Goal: Answer question/provide support: Share knowledge or assist other users

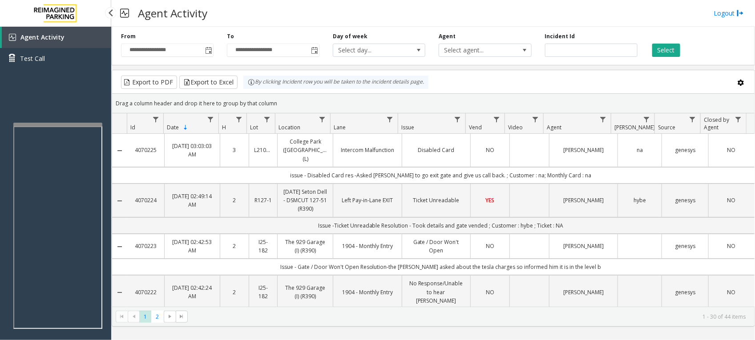
click at [72, 70] on div "Agent Activity Test Call" at bounding box center [55, 51] width 111 height 49
click at [64, 127] on div at bounding box center [53, 128] width 89 height 4
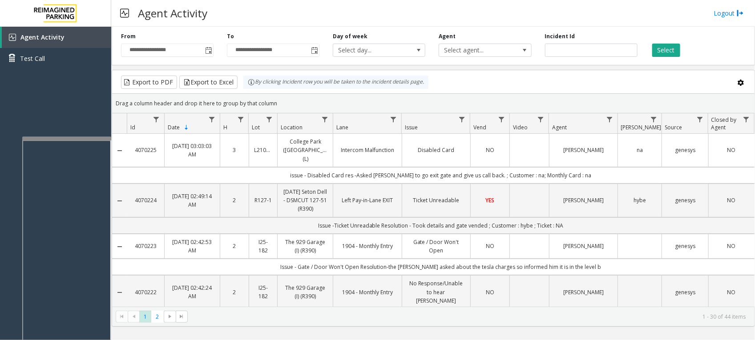
click at [67, 138] on div at bounding box center [66, 139] width 89 height 4
click at [67, 138] on div at bounding box center [66, 140] width 89 height 4
click at [63, 108] on div "Agent Activity Test Call" at bounding box center [55, 197] width 111 height 340
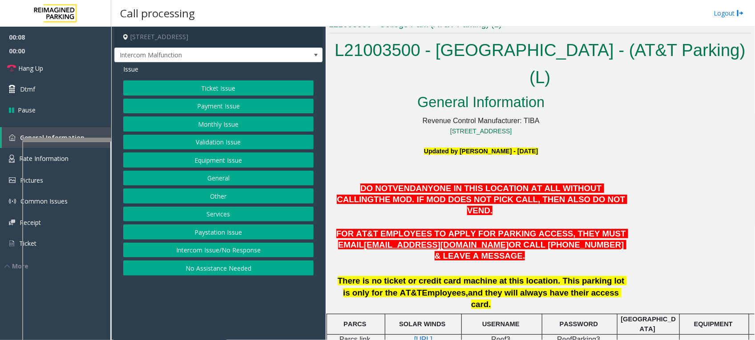
scroll to position [278, 0]
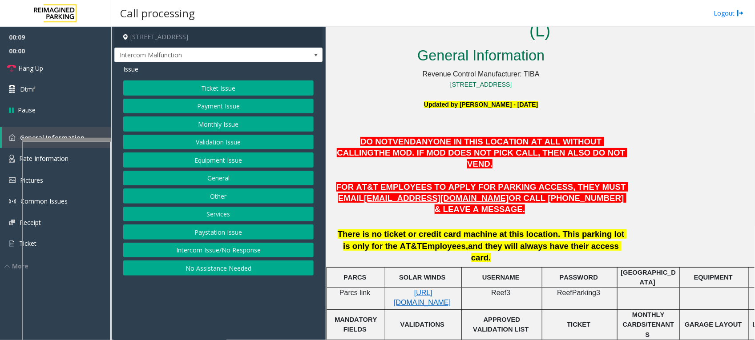
click at [645, 152] on div "General Information Revenue Control Manufacturer: TIBA [STREET_ADDRESS] Updated…" at bounding box center [540, 236] width 422 height 385
click at [619, 182] on p "FOR AT&T EMPLOYEES TO APPLY FOR PARKING ACCESS, THEY MUST EMAIL [EMAIL_ADDRESS]…" at bounding box center [480, 198] width 291 height 33
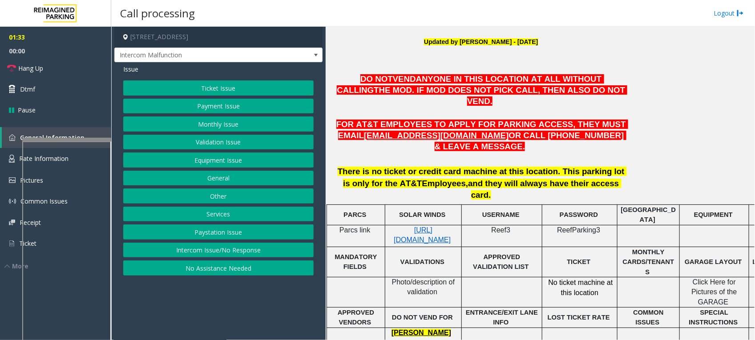
scroll to position [402, 0]
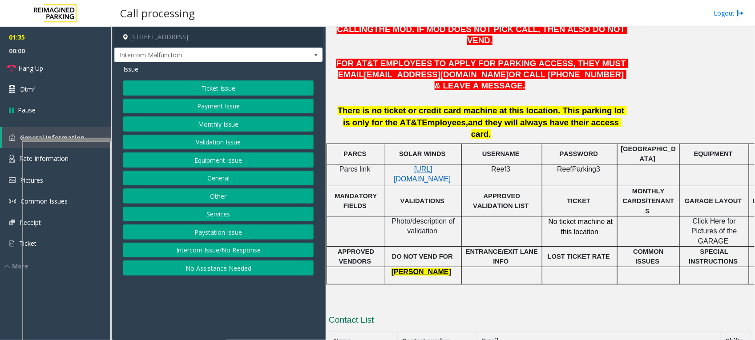
drag, startPoint x: 469, startPoint y: 296, endPoint x: 433, endPoint y: 296, distance: 36.5
drag, startPoint x: 480, startPoint y: 293, endPoint x: 414, endPoint y: 293, distance: 65.8
copy tr "[PHONE_NUMBER]"
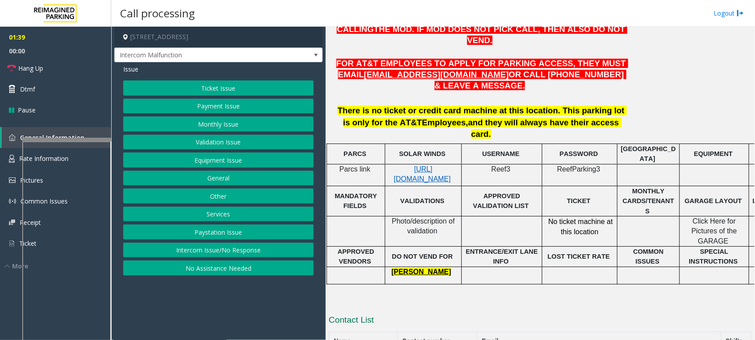
click at [510, 295] on p at bounding box center [540, 300] width 422 height 10
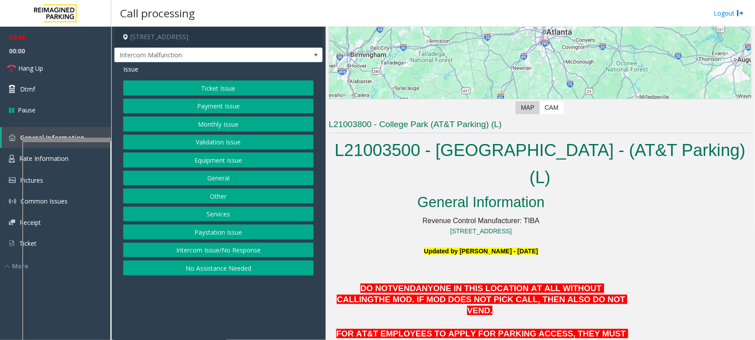
scroll to position [167, 0]
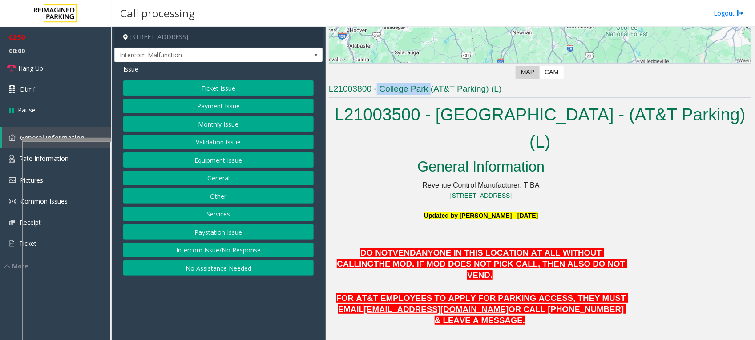
drag, startPoint x: 376, startPoint y: 89, endPoint x: 430, endPoint y: 86, distance: 53.9
click at [430, 86] on h3 "L21003800 - College Park (AT&T Parking) (L)" at bounding box center [540, 90] width 422 height 15
click at [632, 163] on div "General Information Revenue Control Manufacturer: TIBA [STREET_ADDRESS] Updated…" at bounding box center [481, 267] width 305 height 223
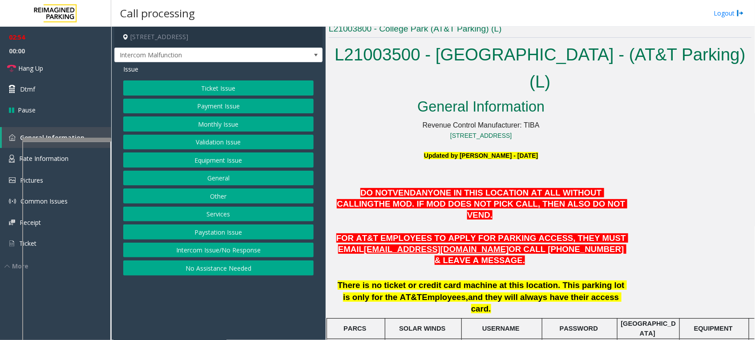
scroll to position [402, 0]
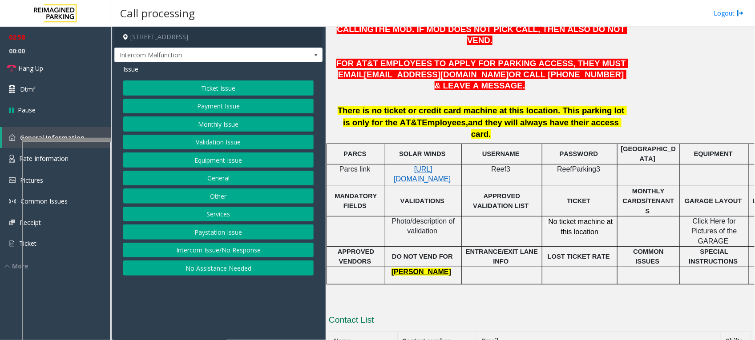
click at [221, 124] on button "Monthly Issue" at bounding box center [218, 124] width 190 height 15
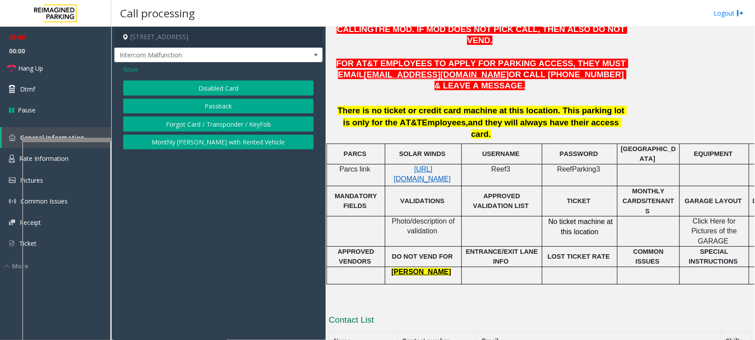
click at [234, 85] on button "Disabled Card" at bounding box center [218, 87] width 190 height 15
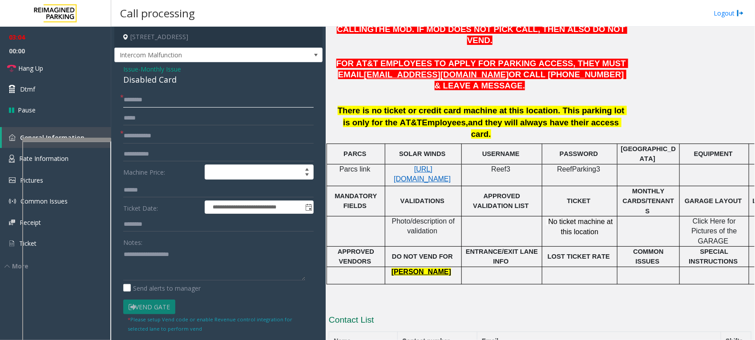
click at [249, 103] on input "text" at bounding box center [218, 99] width 190 height 15
paste input "**********"
type input "**********"
click at [249, 138] on input "text" at bounding box center [218, 136] width 190 height 15
paste input "******"
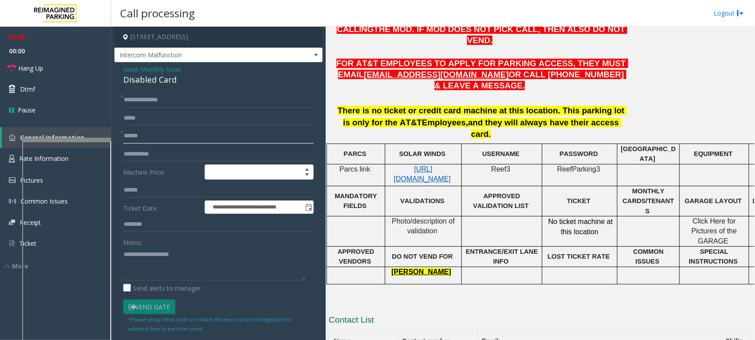
type input "******"
drag, startPoint x: 185, startPoint y: 84, endPoint x: 117, endPoint y: 72, distance: 69.1
click at [117, 72] on div "**********" at bounding box center [218, 306] width 208 height 489
copy div "Issue - Monthly Issue Disabled Card"
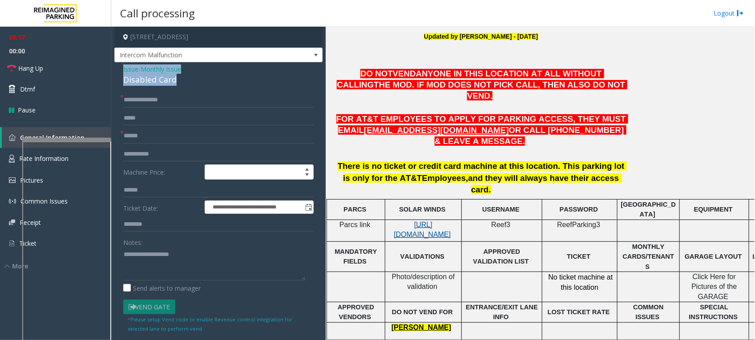
scroll to position [290, 0]
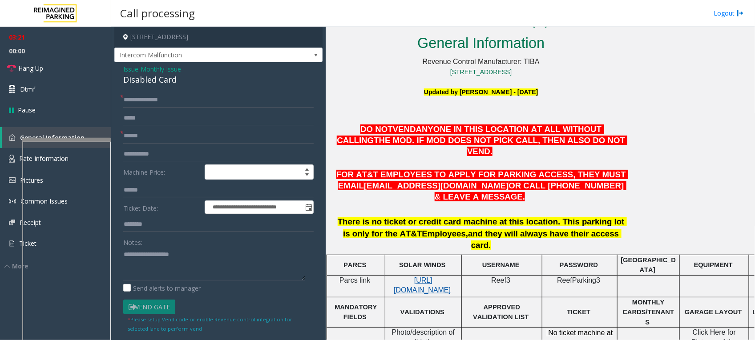
click at [427, 277] on span "[URL][DOMAIN_NAME]" at bounding box center [422, 285] width 57 height 17
click at [428, 277] on span "[URL][DOMAIN_NAME]" at bounding box center [422, 285] width 57 height 17
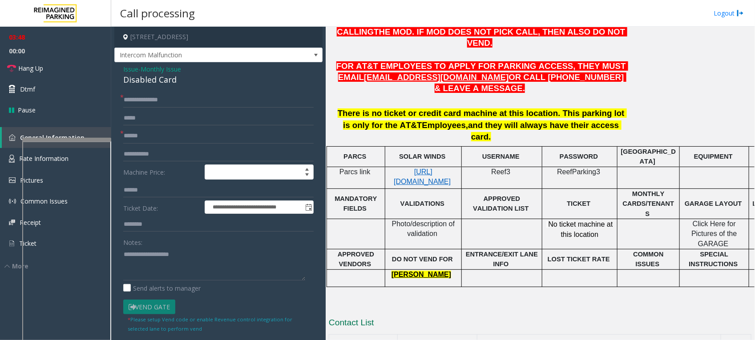
scroll to position [402, 0]
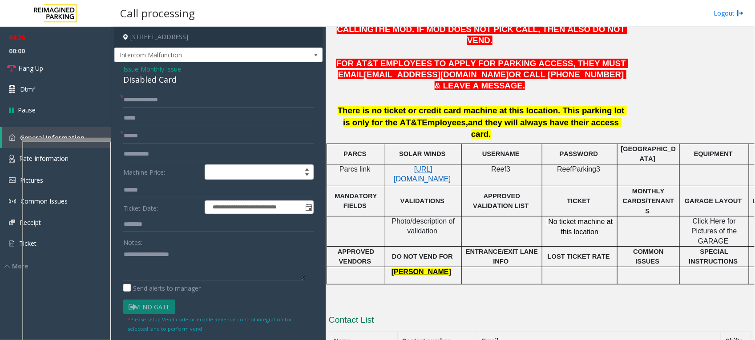
click at [461, 241] on div "L21003800 - College Park (AT&T Parking) (L) L21003500 - [GEOGRAPHIC_DATA] - (AT…" at bounding box center [540, 117] width 422 height 539
click at [627, 295] on p at bounding box center [540, 300] width 422 height 10
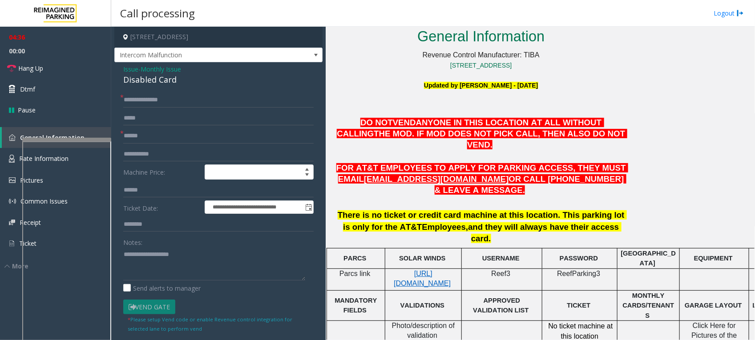
scroll to position [235, 0]
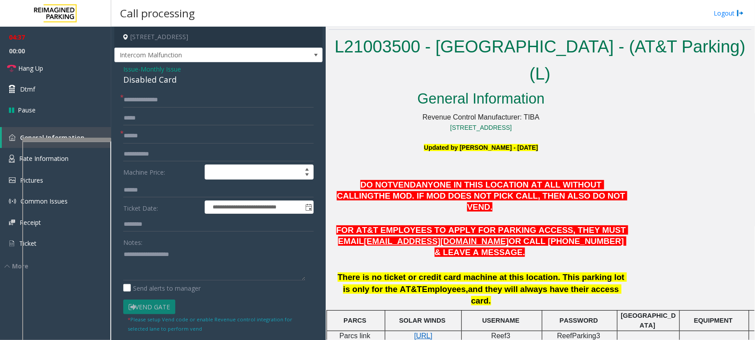
click at [667, 186] on div "General Information Revenue Control Manufacturer: TIBA [STREET_ADDRESS] Updated…" at bounding box center [540, 280] width 422 height 385
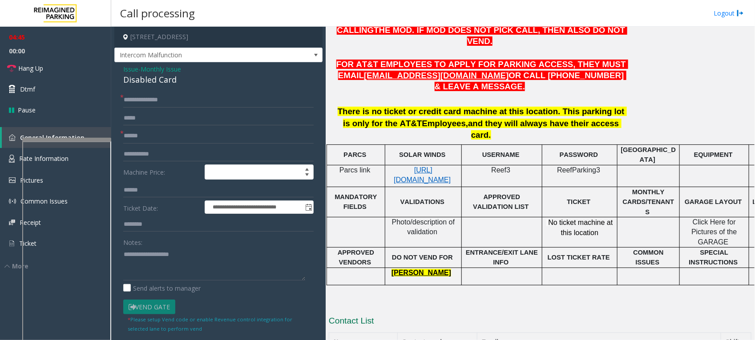
scroll to position [402, 0]
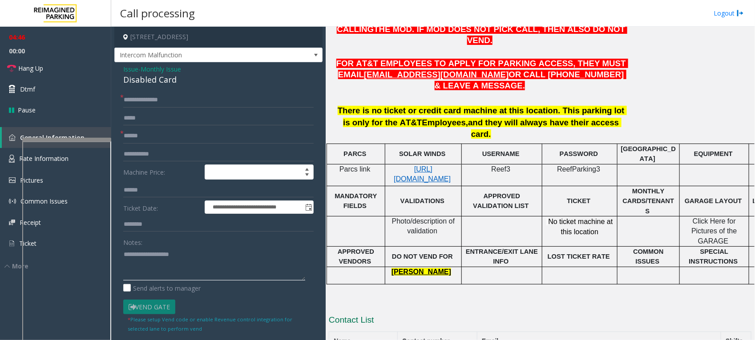
click at [178, 255] on textarea at bounding box center [214, 263] width 182 height 33
click at [422, 242] on div "L21003800 - College Park (AT&T Parking) (L) L21003500 - [GEOGRAPHIC_DATA] - (AT…" at bounding box center [540, 117] width 422 height 539
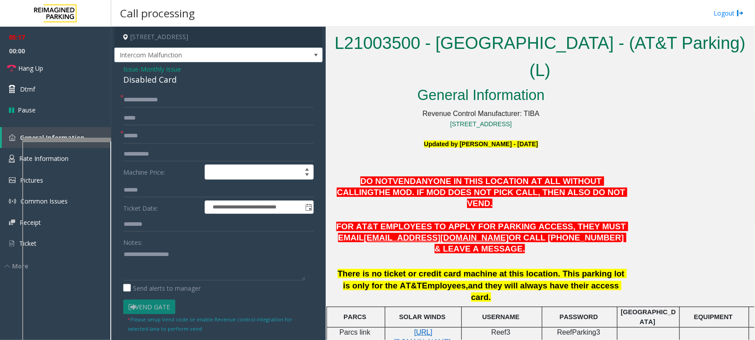
scroll to position [235, 0]
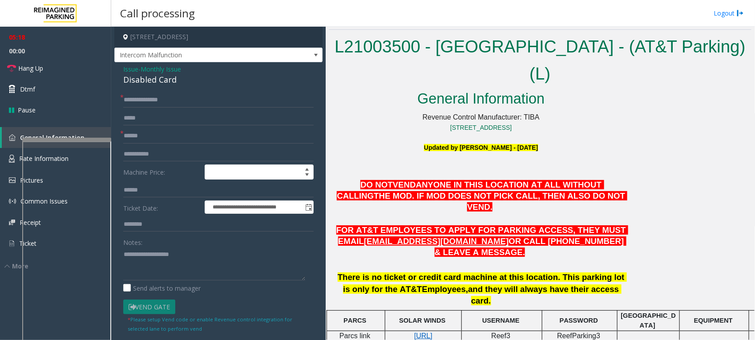
click at [568, 163] on p at bounding box center [480, 168] width 291 height 10
click at [573, 153] on p at bounding box center [480, 158] width 291 height 10
click at [169, 253] on textarea at bounding box center [214, 263] width 182 height 33
drag, startPoint x: 475, startPoint y: 201, endPoint x: 528, endPoint y: 204, distance: 53.0
click at [528, 237] on span "OR CALL [PHONE_NUMBER] & LEAVE A MESSAGE." at bounding box center [530, 247] width 192 height 20
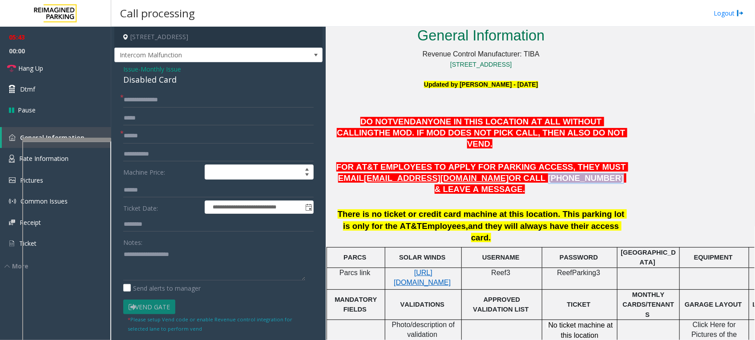
scroll to position [402, 0]
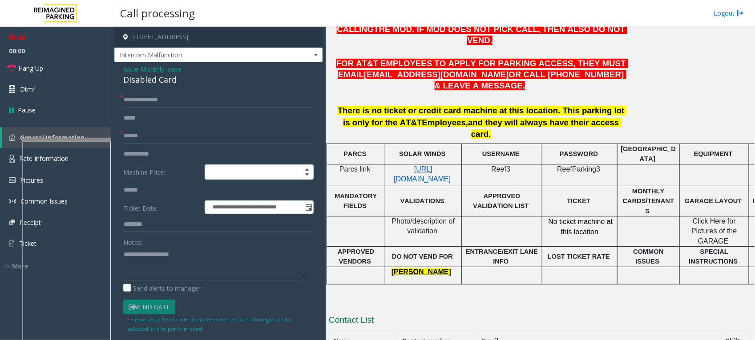
click at [497, 295] on p at bounding box center [540, 300] width 422 height 10
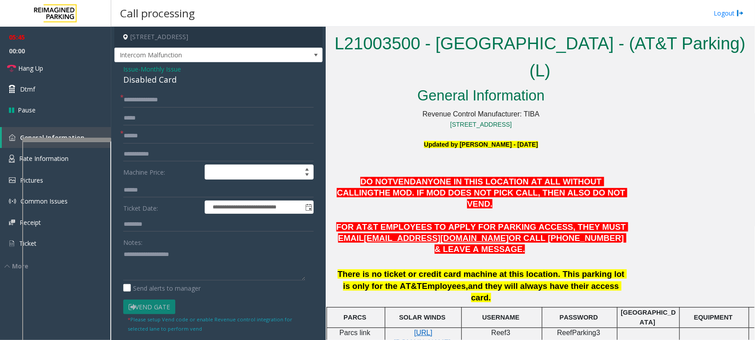
scroll to position [235, 0]
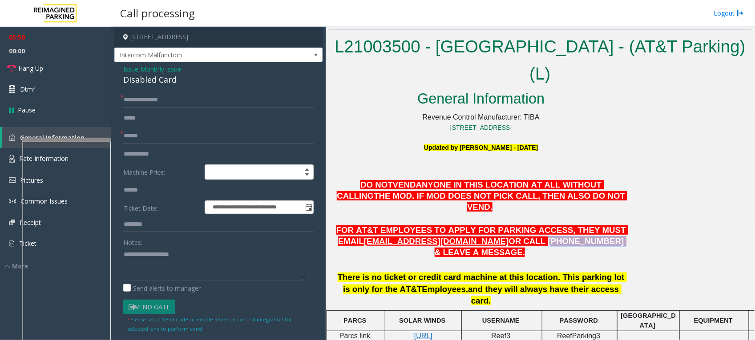
drag, startPoint x: 476, startPoint y: 203, endPoint x: 528, endPoint y: 205, distance: 52.0
click at [528, 237] on span "OR CALL [PHONE_NUMBER] & LEAVE A MESSAGE." at bounding box center [530, 247] width 192 height 20
drag, startPoint x: 528, startPoint y: 205, endPoint x: 514, endPoint y: 215, distance: 17.5
click at [514, 259] on p at bounding box center [480, 264] width 291 height 11
click at [176, 245] on div "Notes:" at bounding box center [218, 258] width 190 height 46
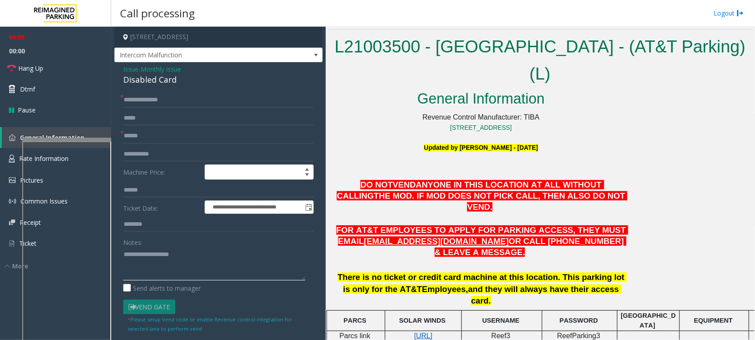
click at [169, 258] on textarea at bounding box center [214, 263] width 182 height 33
click at [36, 67] on span "Hang Up" at bounding box center [30, 68] width 25 height 9
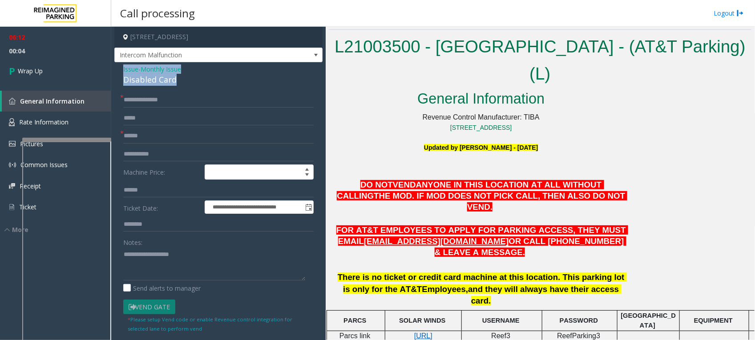
drag, startPoint x: 177, startPoint y: 80, endPoint x: 122, endPoint y: 67, distance: 56.3
click at [122, 67] on div "**********" at bounding box center [218, 306] width 208 height 489
copy div "Issue - Monthly Issue Disabled Card"
click at [163, 254] on textarea at bounding box center [214, 263] width 182 height 33
paste textarea "**********"
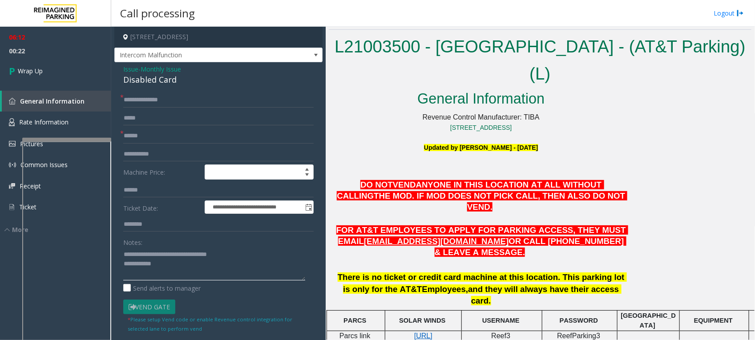
click at [183, 267] on textarea at bounding box center [214, 263] width 182 height 33
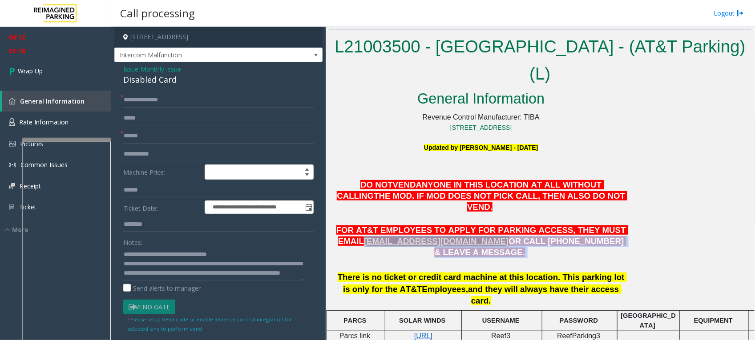
drag, startPoint x: 611, startPoint y: 201, endPoint x: 357, endPoint y: 205, distance: 254.0
click at [357, 225] on p "FOR AT&T EMPLOYEES TO APPLY FOR PARKING ACCESS, THEY MUST EMAIL [EMAIL_ADDRESS]…" at bounding box center [480, 241] width 291 height 33
copy p "[EMAIL_ADDRESS][DOMAIN_NAME] OR CALL [PHONE_NUMBER] & LEAVE A MESSAGE."
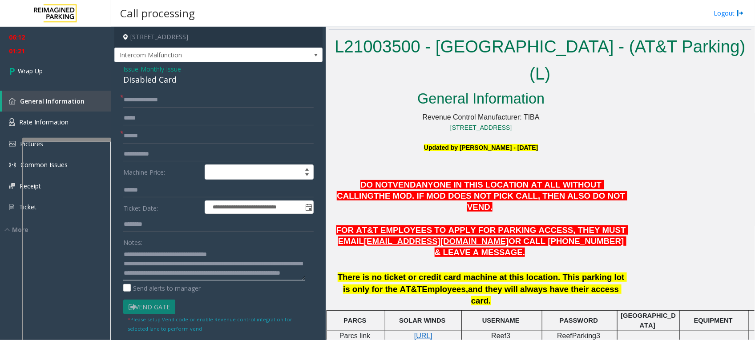
click at [267, 273] on textarea at bounding box center [214, 263] width 182 height 33
paste textarea "**********"
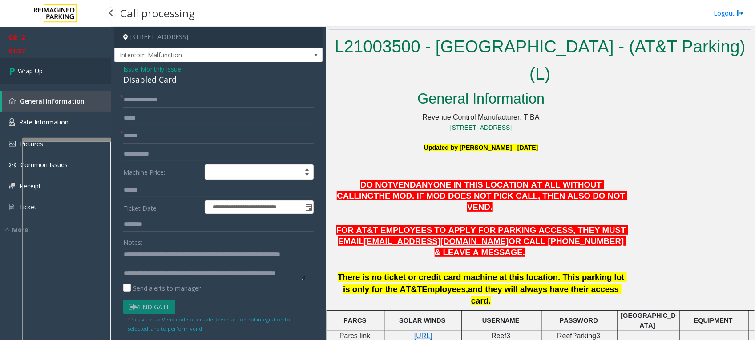
type textarea "**********"
click at [38, 65] on link "Wrap Up" at bounding box center [55, 71] width 111 height 26
